Goal: Check status: Check status

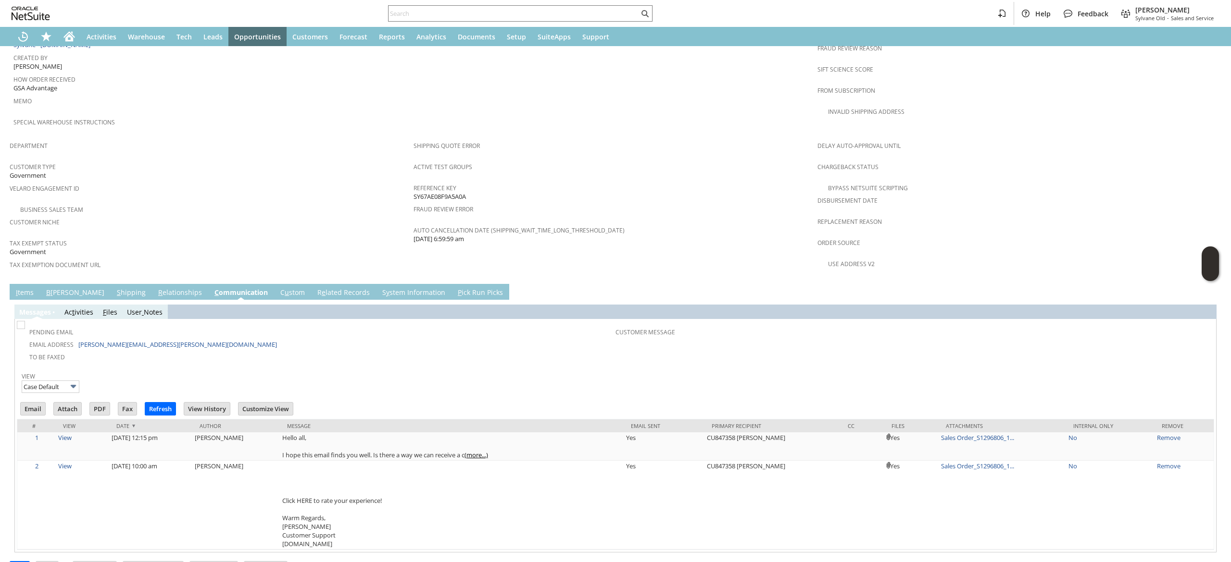
scroll to position [520, 0]
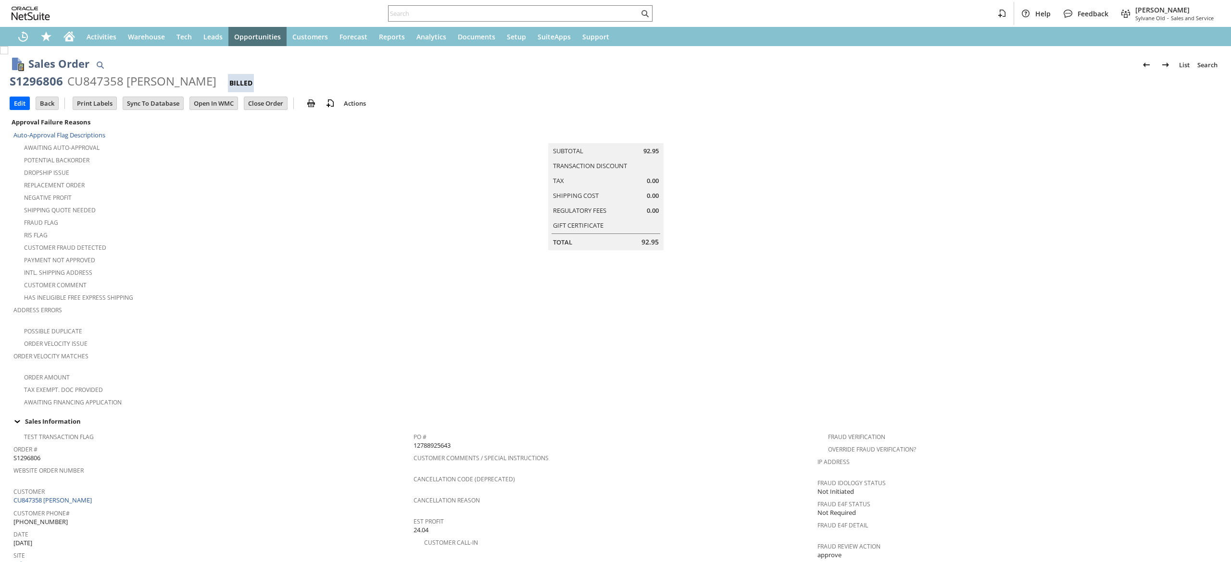
scroll to position [405, 0]
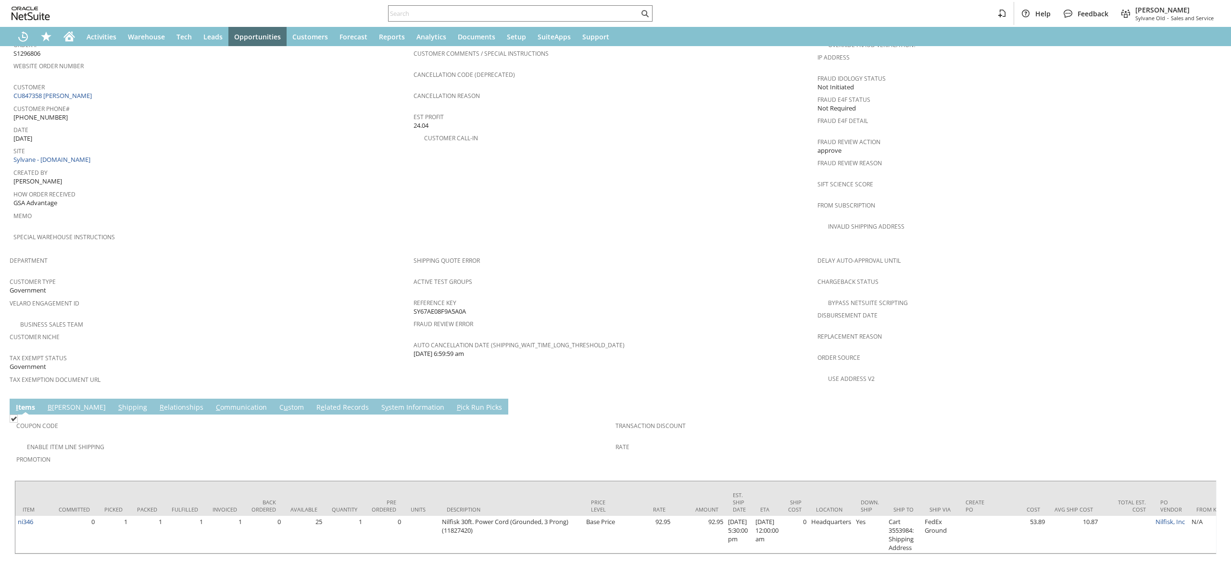
click at [213, 403] on link "C ommunication" at bounding box center [241, 408] width 56 height 11
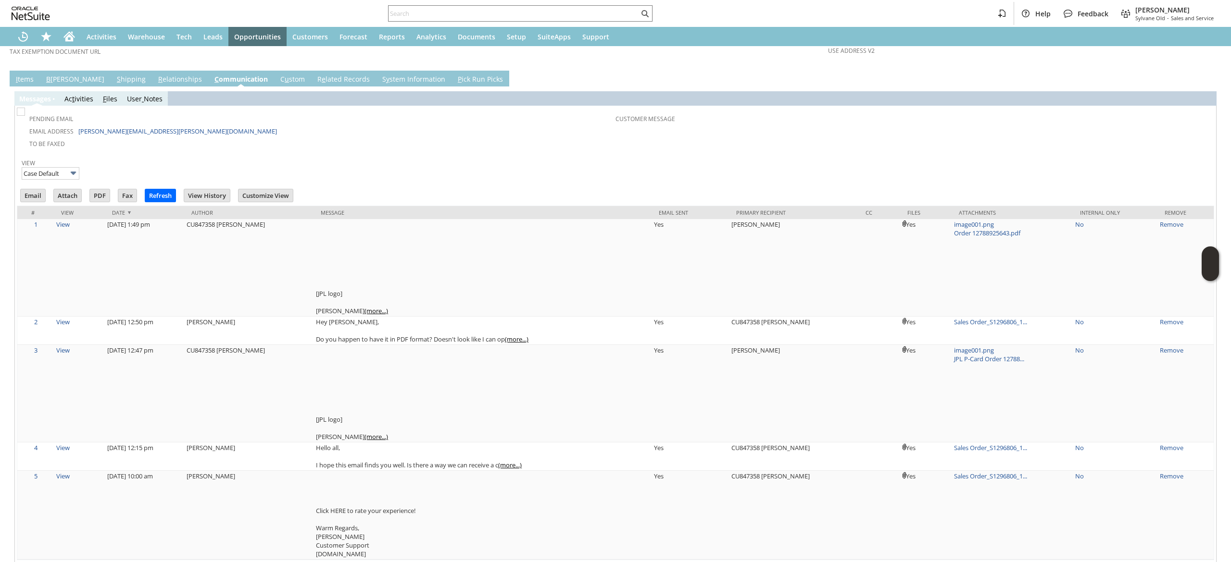
scroll to position [736, 0]
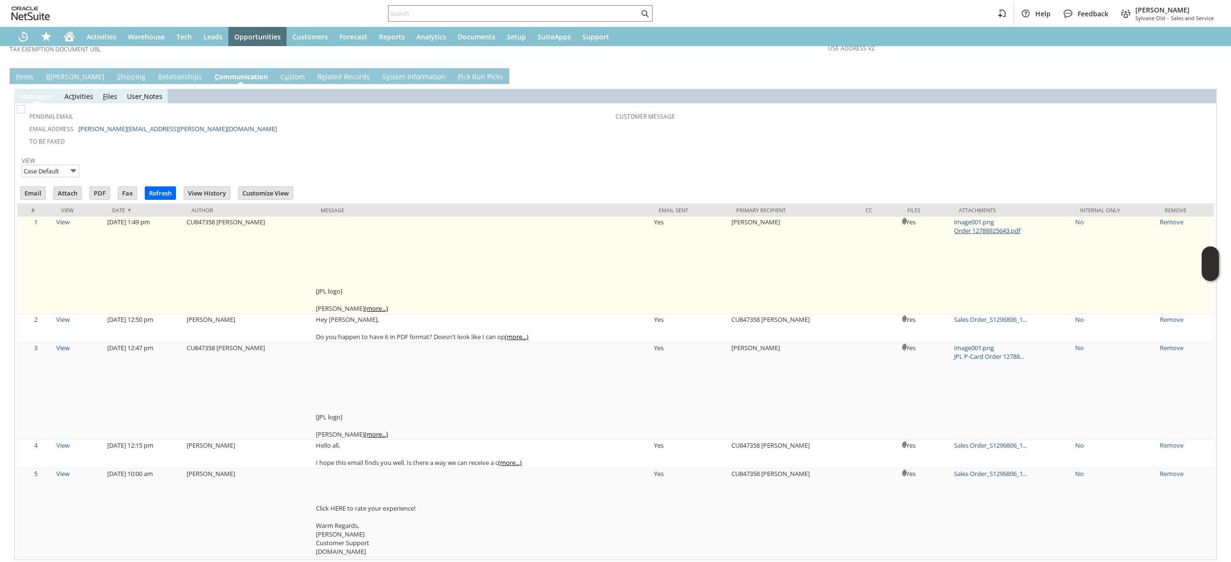
click at [967, 226] on link "Order 12788925643.pdf" at bounding box center [987, 230] width 66 height 9
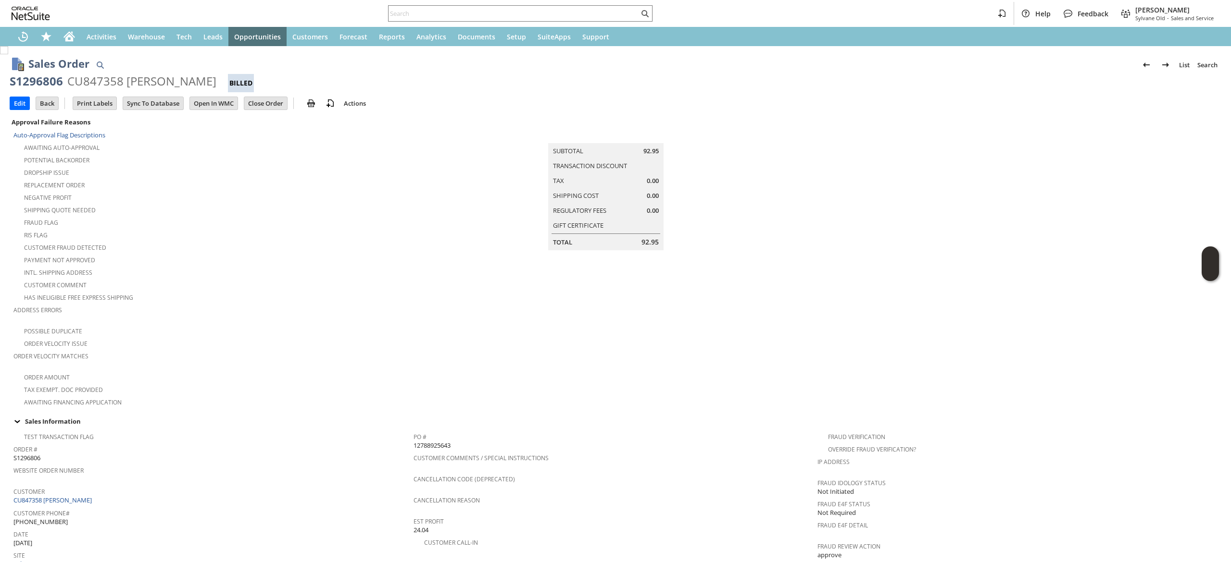
scroll to position [32, 0]
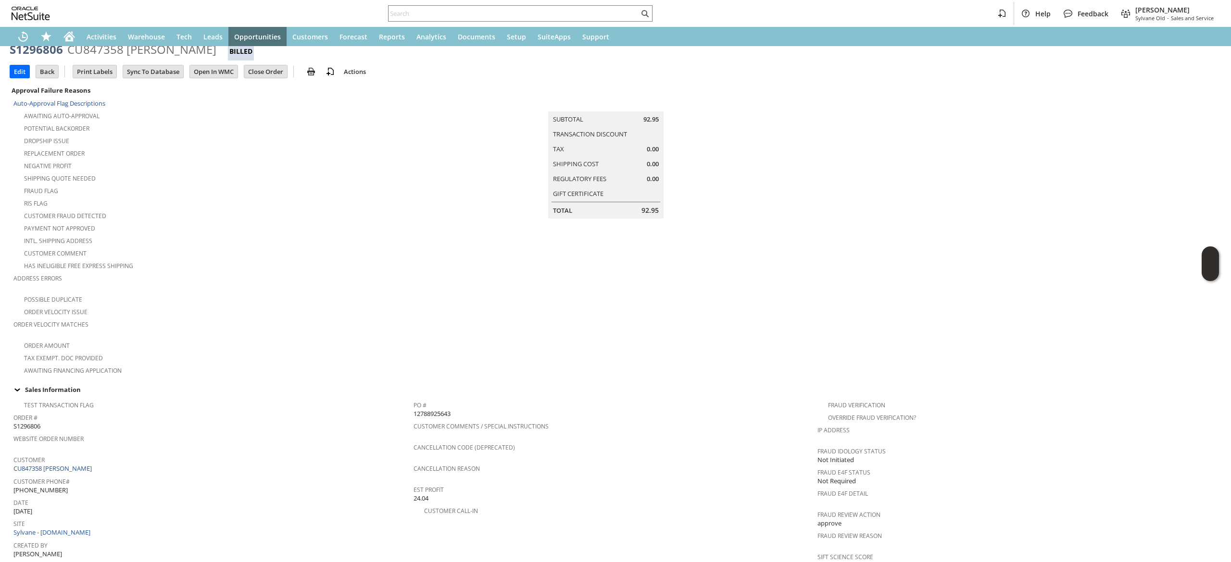
click at [73, 453] on span "Customer" at bounding box center [210, 458] width 395 height 11
click at [72, 453] on span "Customer" at bounding box center [210, 458] width 395 height 11
click at [67, 464] on link "CU847358 [PERSON_NAME]" at bounding box center [53, 468] width 81 height 9
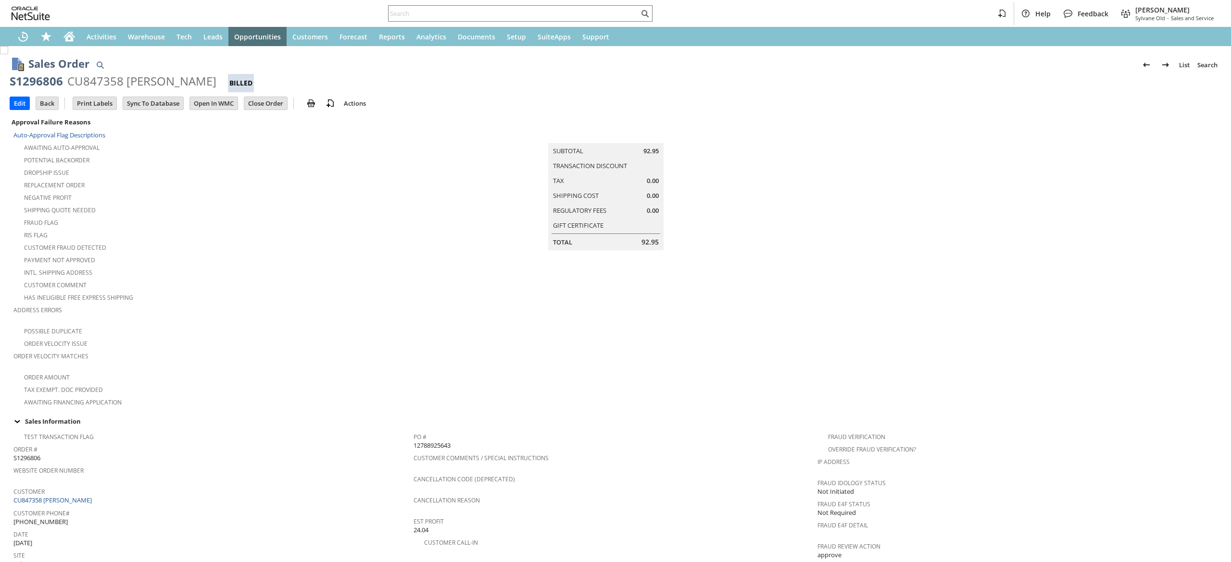
scroll to position [86, 0]
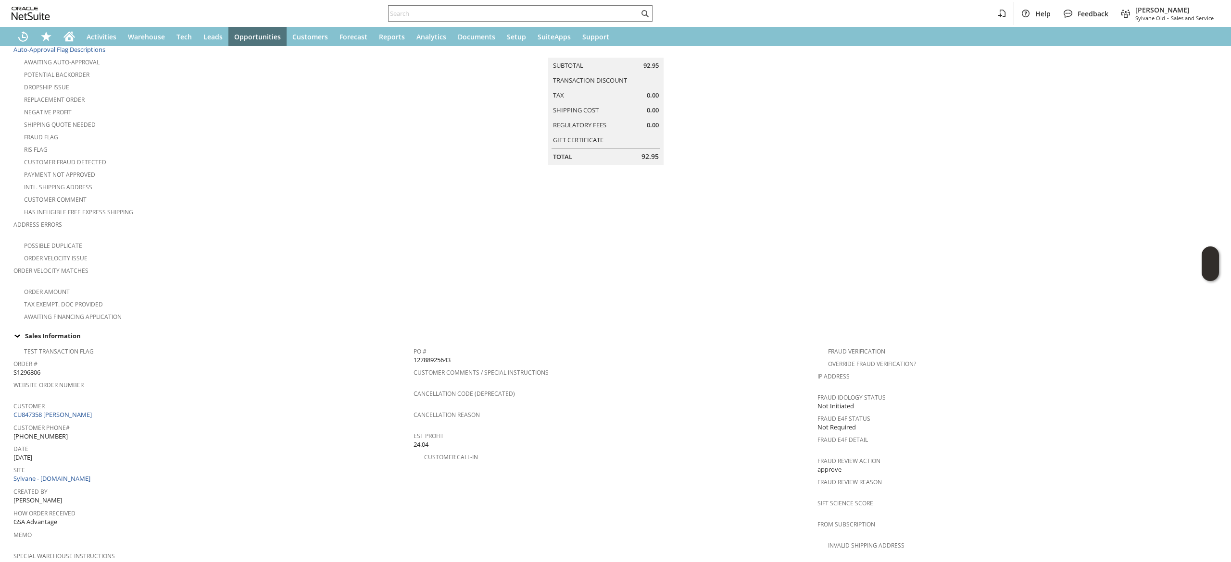
click at [442, 356] on span "12788925643" at bounding box center [431, 360] width 37 height 9
copy span "12788925643"
